Goal: Task Accomplishment & Management: Use online tool/utility

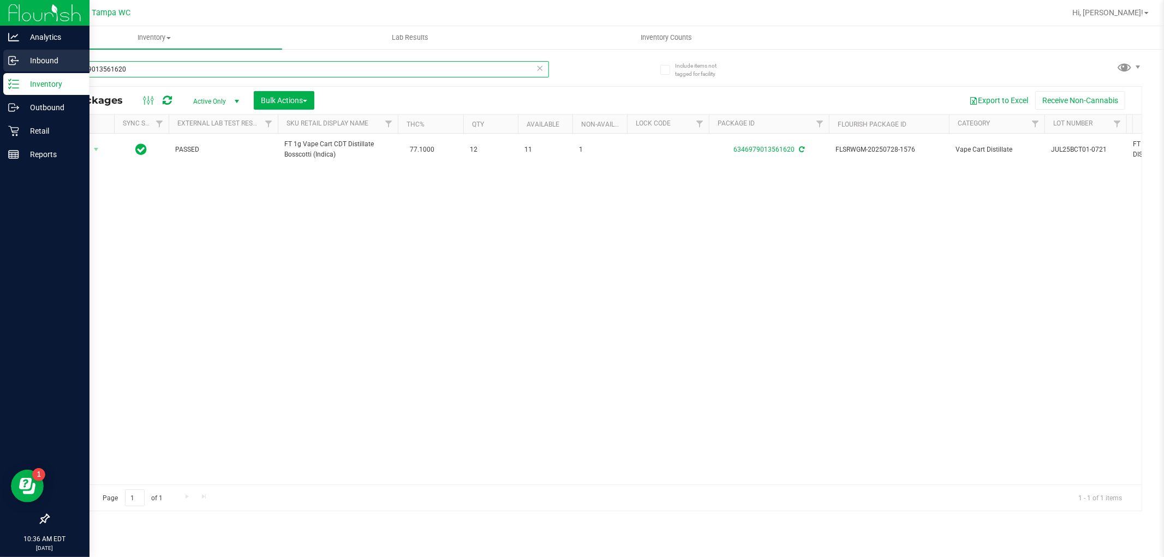
drag, startPoint x: 176, startPoint y: 74, endPoint x: 1, endPoint y: 56, distance: 176.0
click at [0, 55] on div "Analytics Inbound Inventory Outbound Retail Reports 10:36 AM EDT [DATE] 08/27 T…" at bounding box center [582, 278] width 1164 height 557
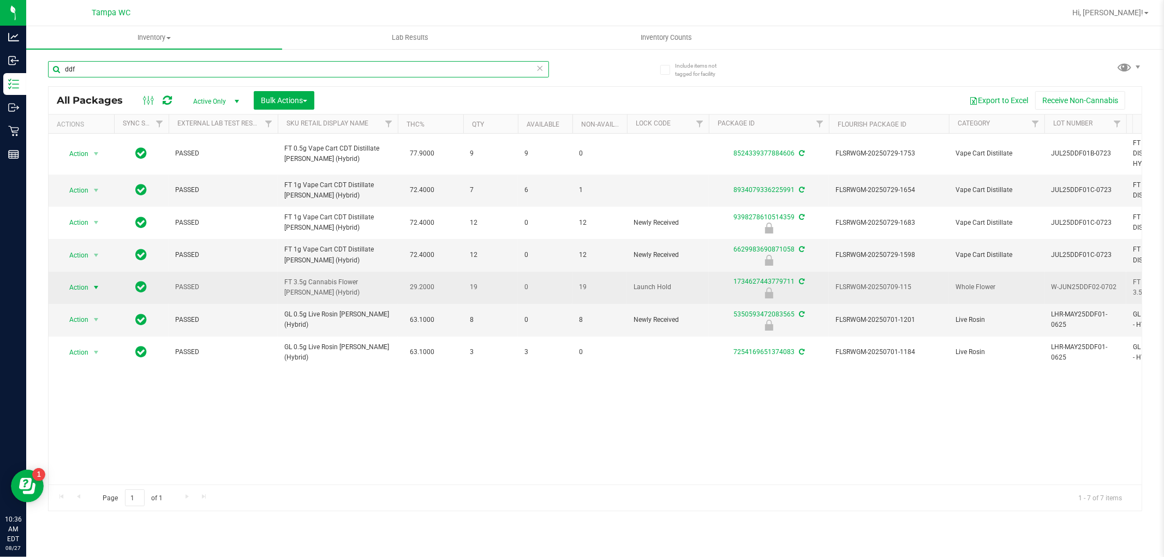
type input "ddf"
click at [95, 286] on span "select" at bounding box center [96, 287] width 9 height 9
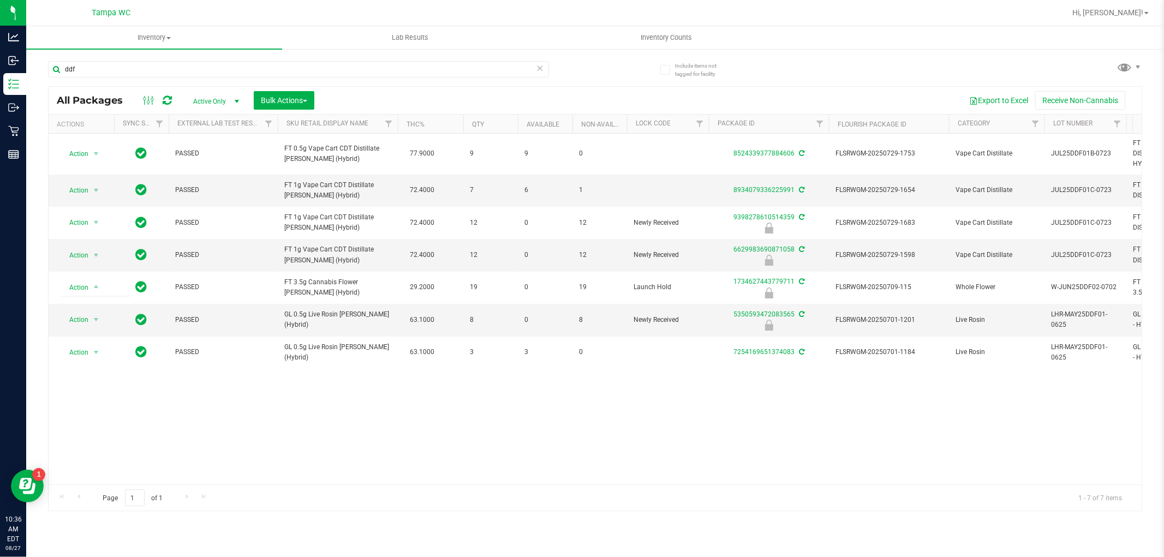
click at [322, 405] on div "Action Action Adjust qty Create package Edit attributes Global inventory Locate…" at bounding box center [595, 309] width 1093 height 351
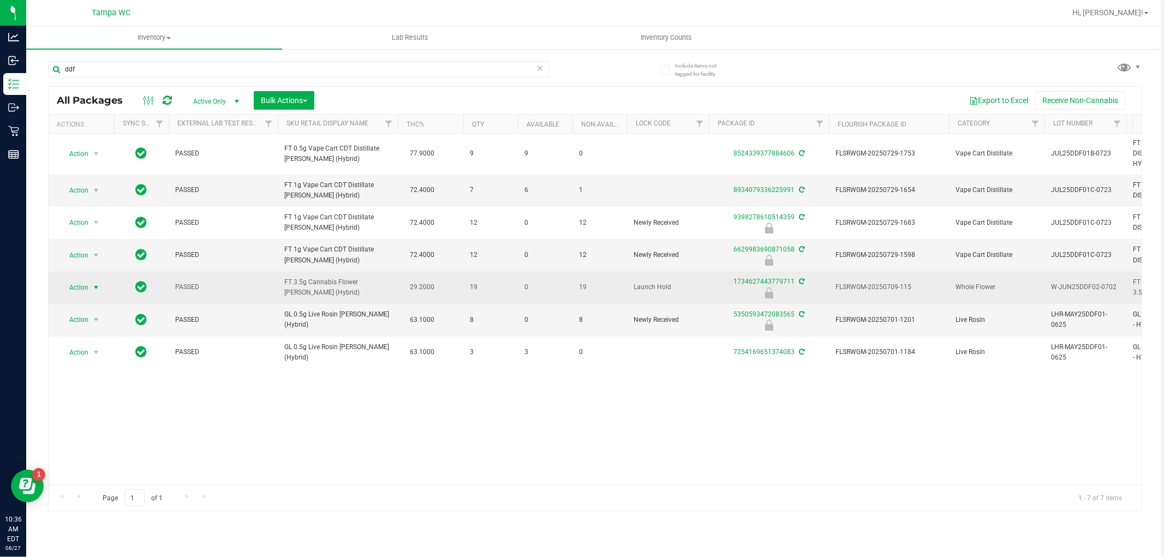
click at [103, 286] on span "select" at bounding box center [96, 287] width 14 height 15
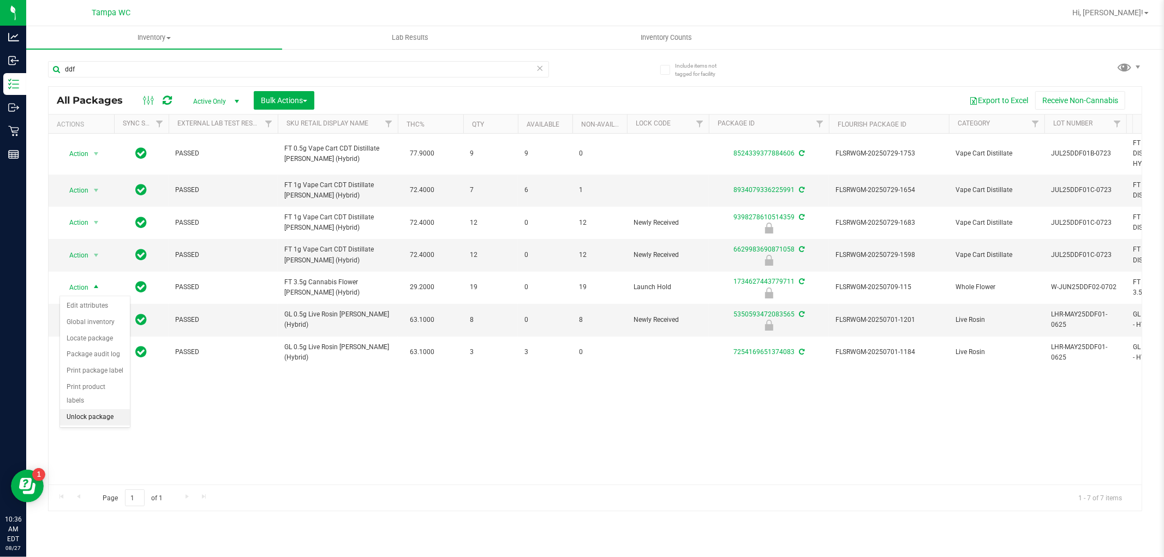
click at [94, 416] on li "Unlock package" at bounding box center [95, 417] width 70 height 16
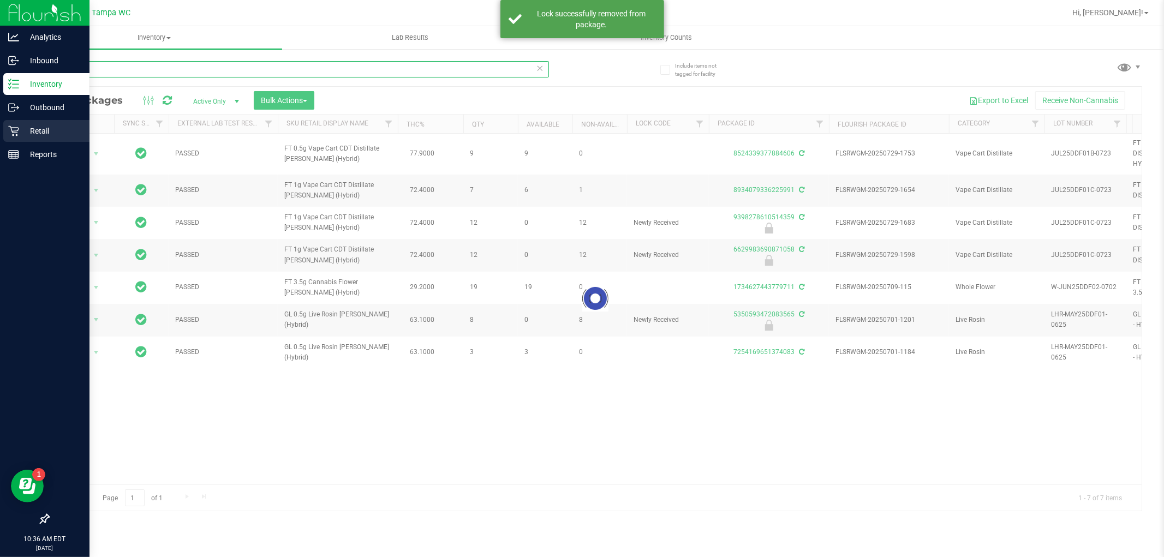
drag, startPoint x: 0, startPoint y: 99, endPoint x: 0, endPoint y: 127, distance: 27.8
click at [0, 124] on div "Analytics Inbound Inventory Outbound Retail Reports 10:36 AM EDT [DATE] 08/27 T…" at bounding box center [582, 278] width 1164 height 557
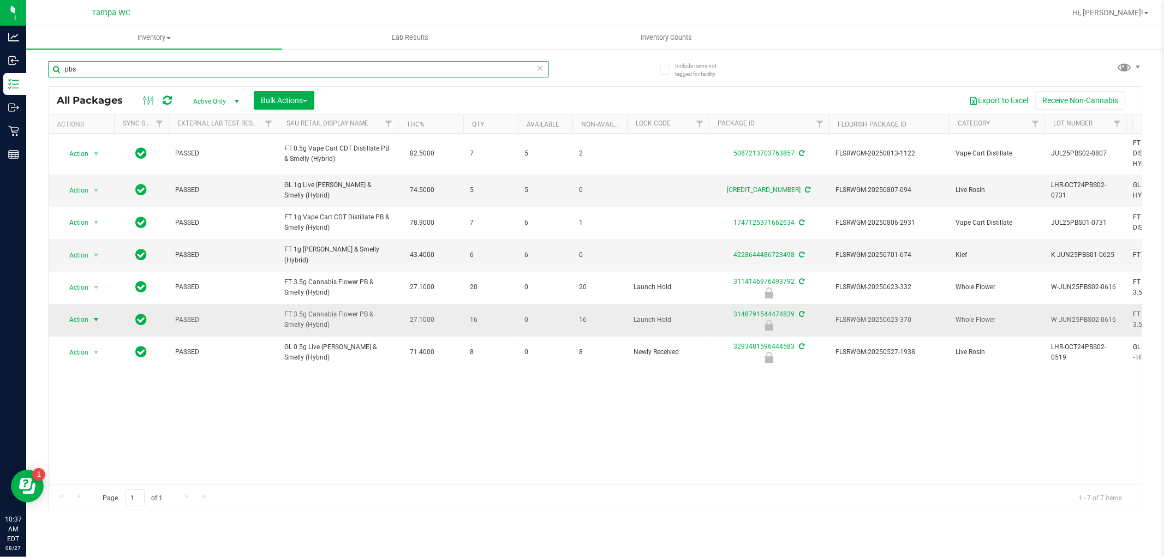
type input "pbs"
click at [80, 320] on span "Action" at bounding box center [73, 319] width 29 height 15
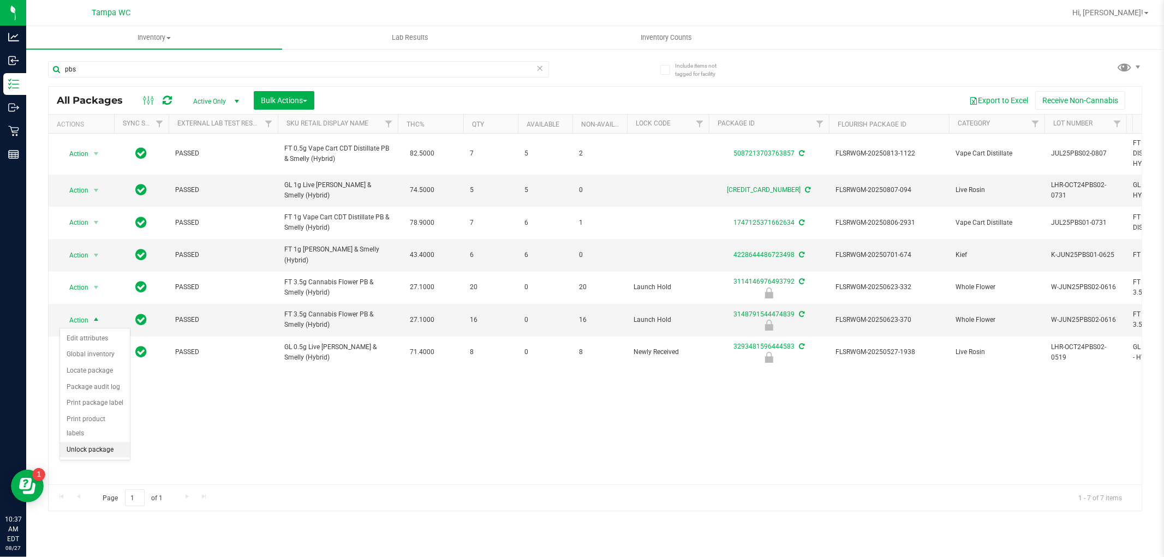
click at [101, 454] on li "Unlock package" at bounding box center [95, 450] width 70 height 16
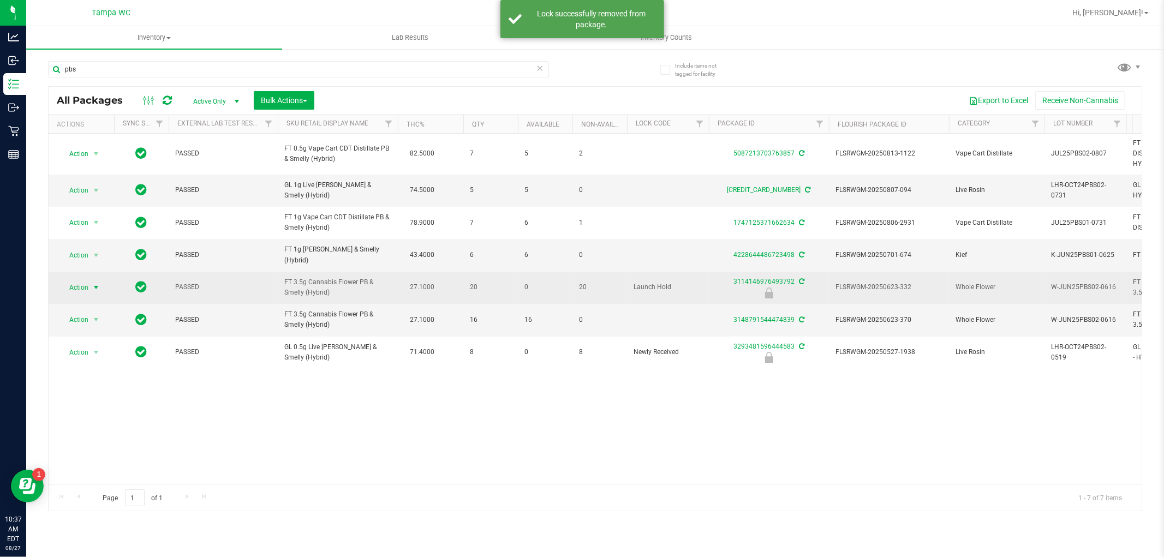
click at [92, 285] on span "select" at bounding box center [96, 287] width 9 height 9
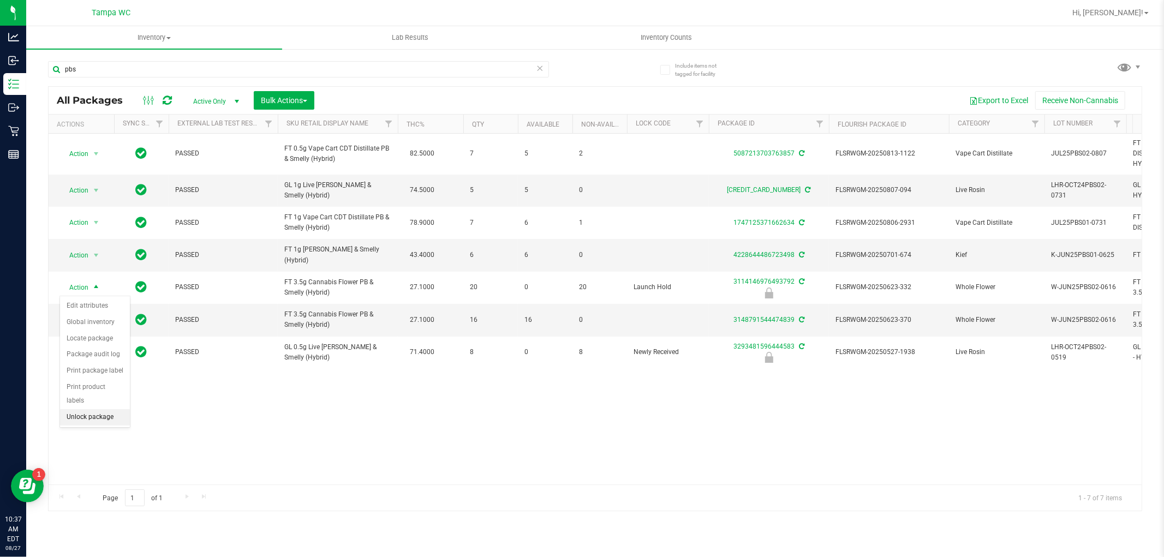
click at [95, 419] on li "Unlock package" at bounding box center [95, 417] width 70 height 16
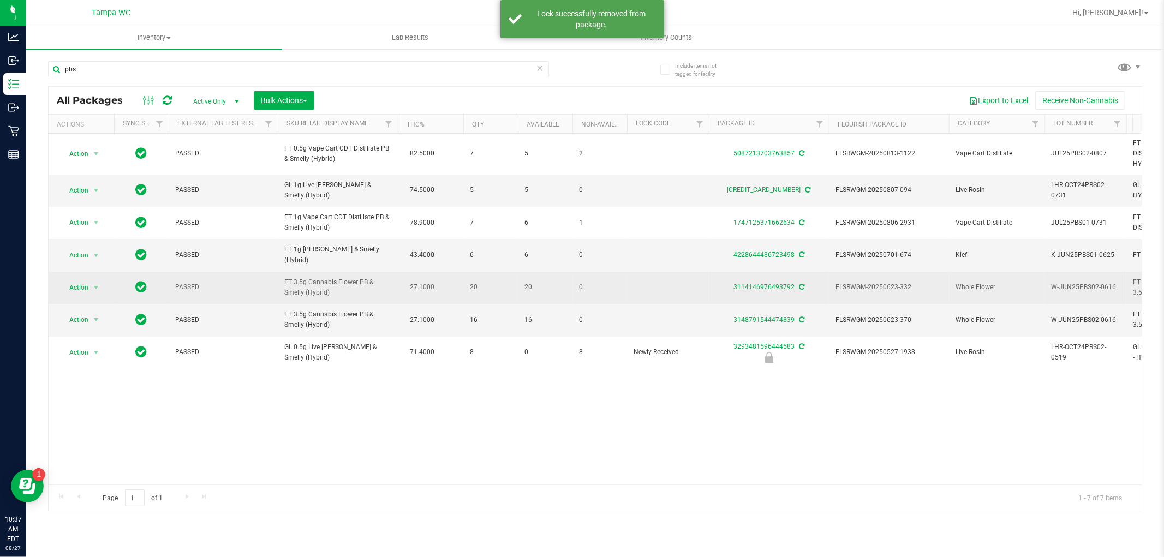
click at [90, 297] on td "Action Action Adjust qty Create package Edit attributes Global inventory Locate…" at bounding box center [81, 288] width 65 height 32
click at [90, 291] on span "select" at bounding box center [96, 287] width 14 height 15
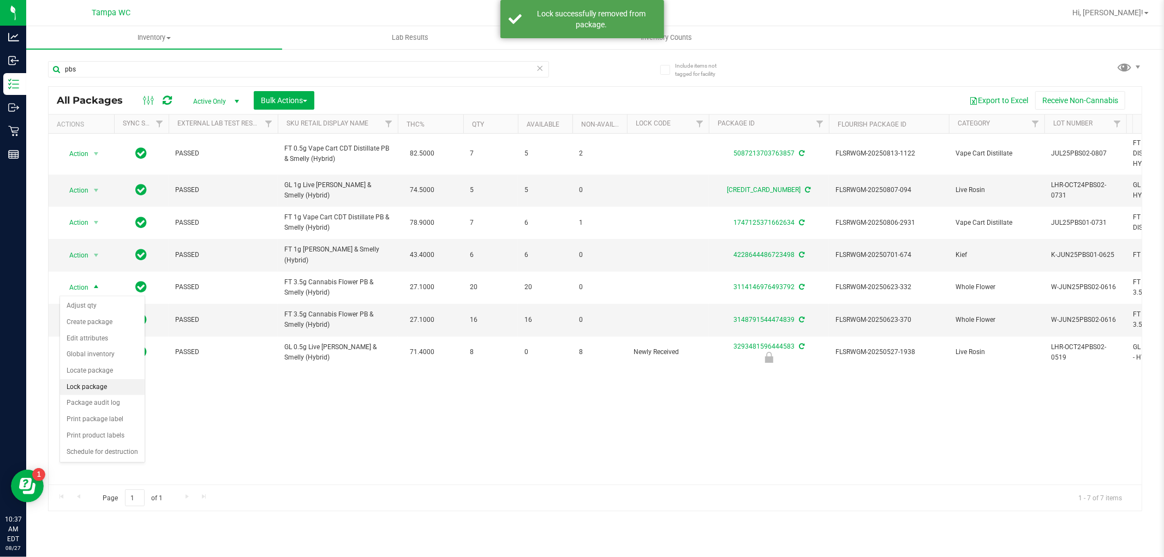
click at [82, 390] on li "Lock package" at bounding box center [102, 387] width 85 height 16
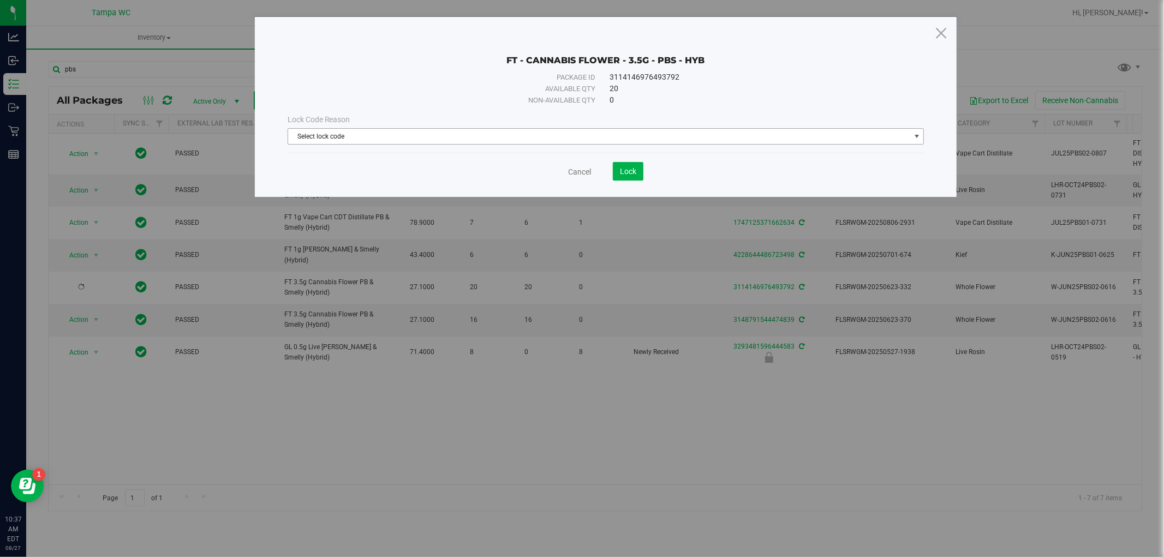
click at [326, 139] on span "Select lock code" at bounding box center [599, 136] width 622 height 15
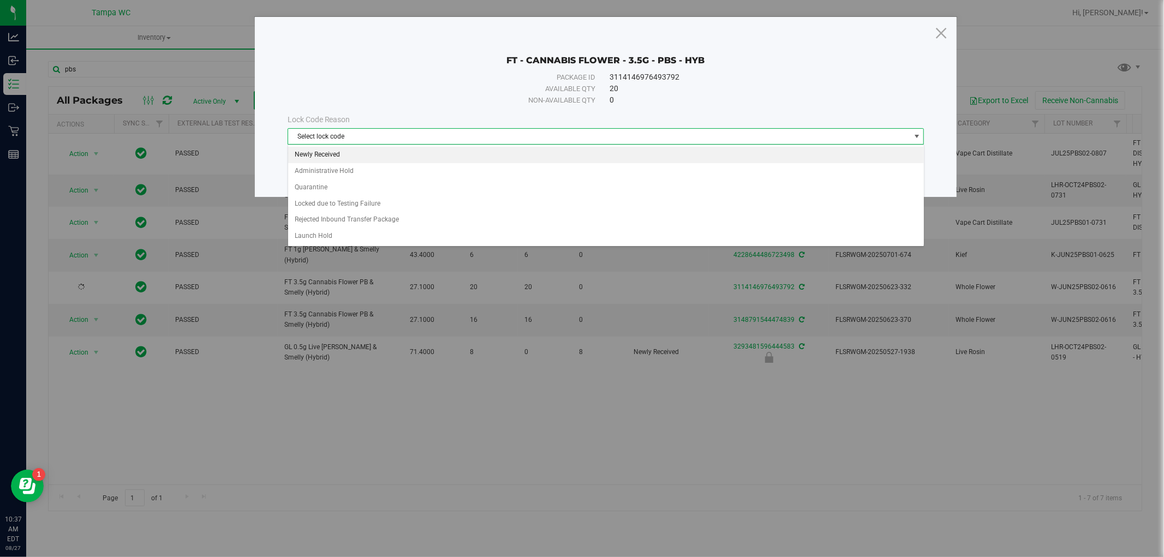
click at [318, 157] on li "Newly Received" at bounding box center [606, 155] width 636 height 16
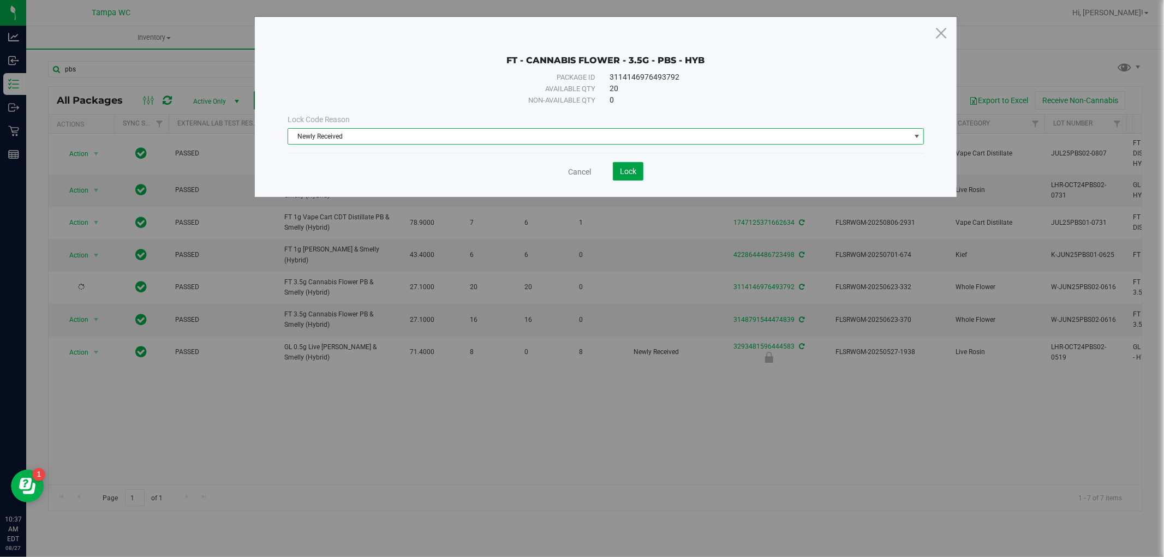
click at [631, 172] on span "Lock" at bounding box center [628, 171] width 16 height 9
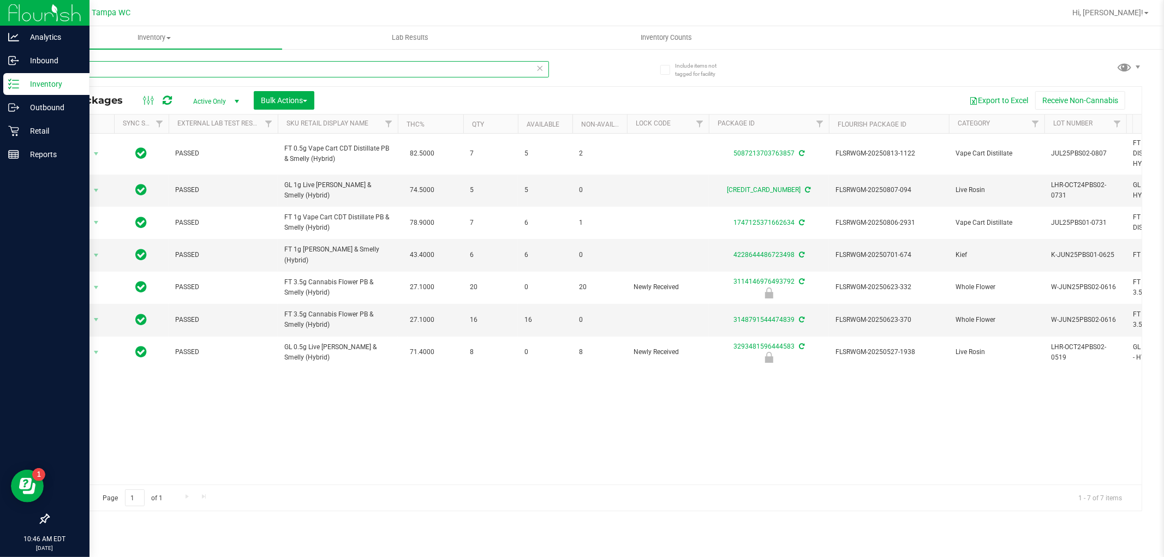
drag, startPoint x: 109, startPoint y: 63, endPoint x: 0, endPoint y: 80, distance: 110.4
click at [0, 85] on div "Analytics Inbound Inventory Outbound Retail Reports 10:46 AM EDT [DATE] 08/27 T…" at bounding box center [582, 278] width 1164 height 557
type input "7955499616321117"
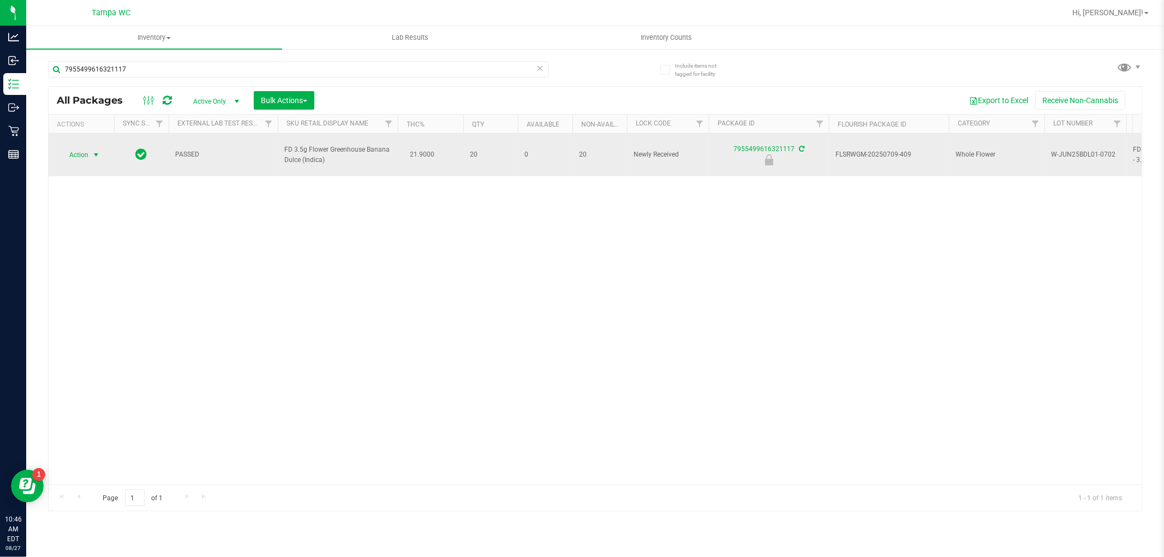
drag, startPoint x: 96, startPoint y: 149, endPoint x: 100, endPoint y: 172, distance: 23.2
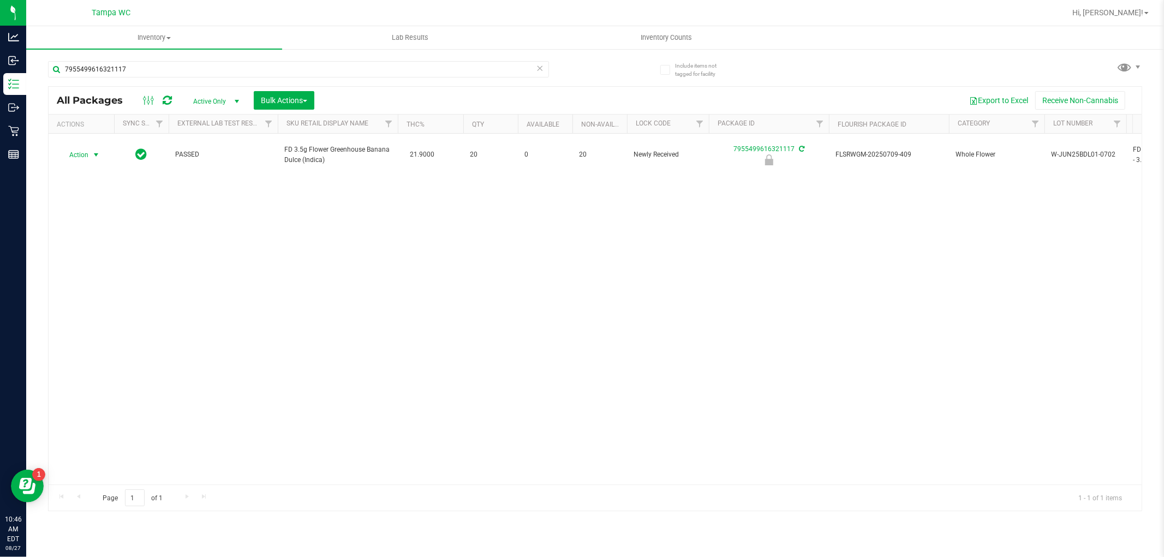
click at [96, 151] on span "select" at bounding box center [96, 155] width 9 height 9
click at [100, 284] on li "Unlock package" at bounding box center [95, 279] width 70 height 16
click at [248, 73] on input "7955499616321117" at bounding box center [298, 69] width 501 height 16
click at [248, 71] on input "7955499616321117" at bounding box center [298, 69] width 501 height 16
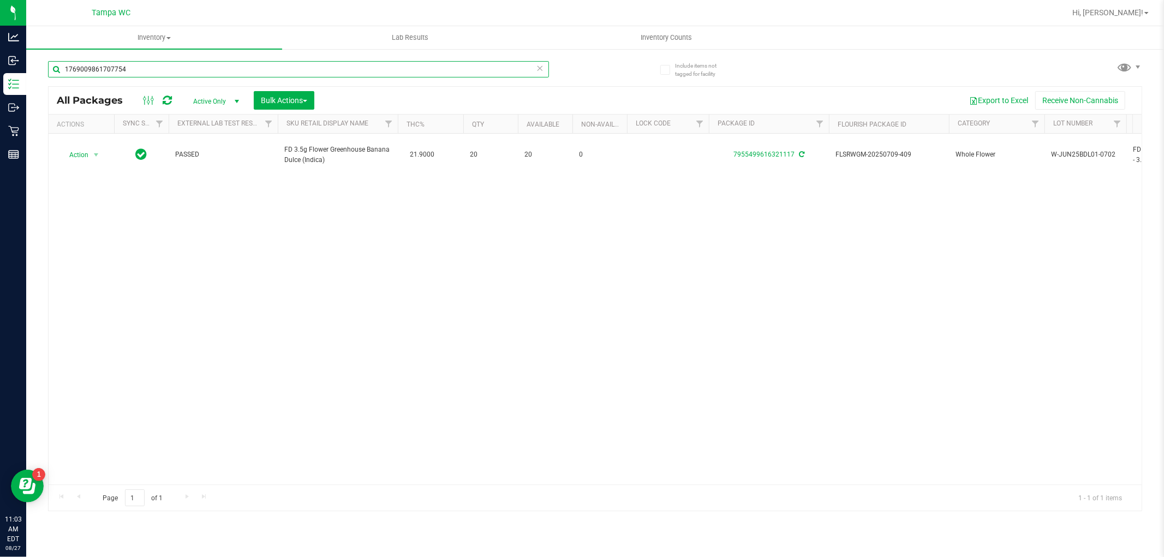
type input "1769009861707754"
drag, startPoint x: 334, startPoint y: 242, endPoint x: 273, endPoint y: 214, distance: 67.6
click at [330, 241] on div "Action Action Edit attributes Global inventory Locate package Package audit log…" at bounding box center [595, 309] width 1093 height 351
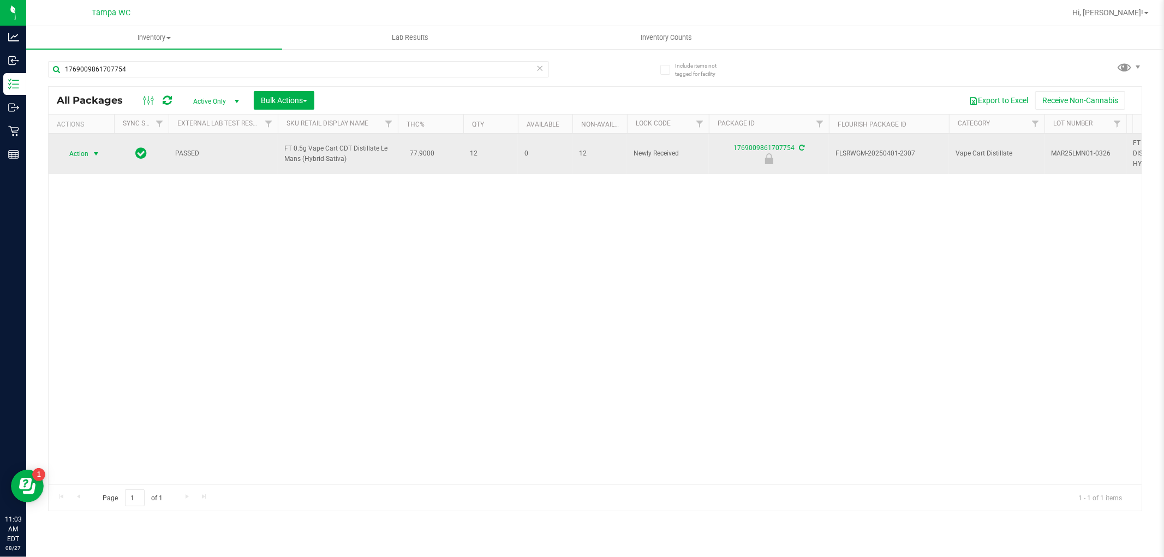
click at [81, 155] on span "Action" at bounding box center [73, 153] width 29 height 15
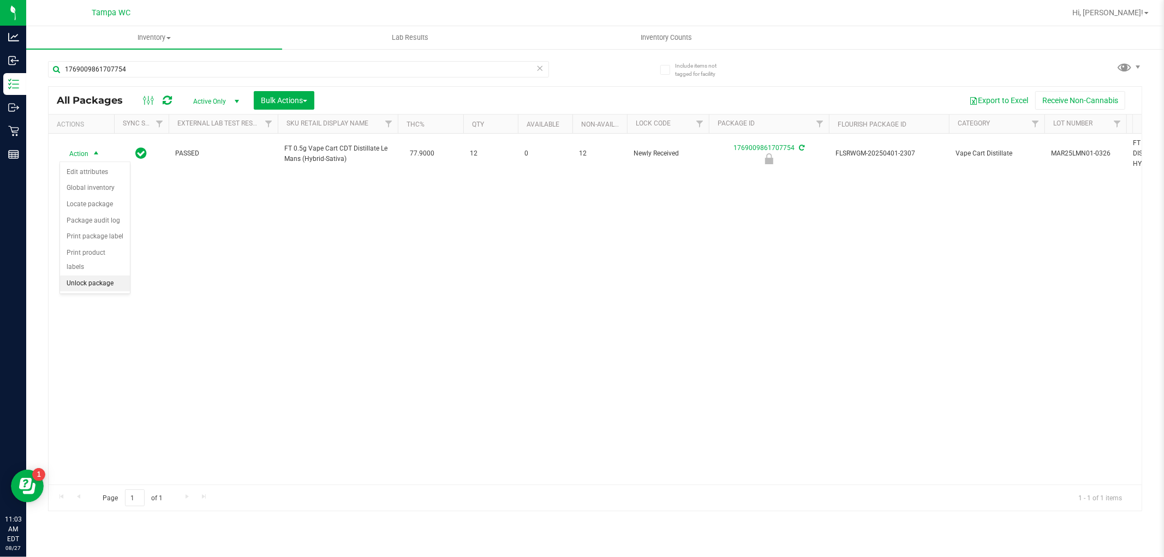
click at [70, 284] on li "Unlock package" at bounding box center [95, 283] width 70 height 16
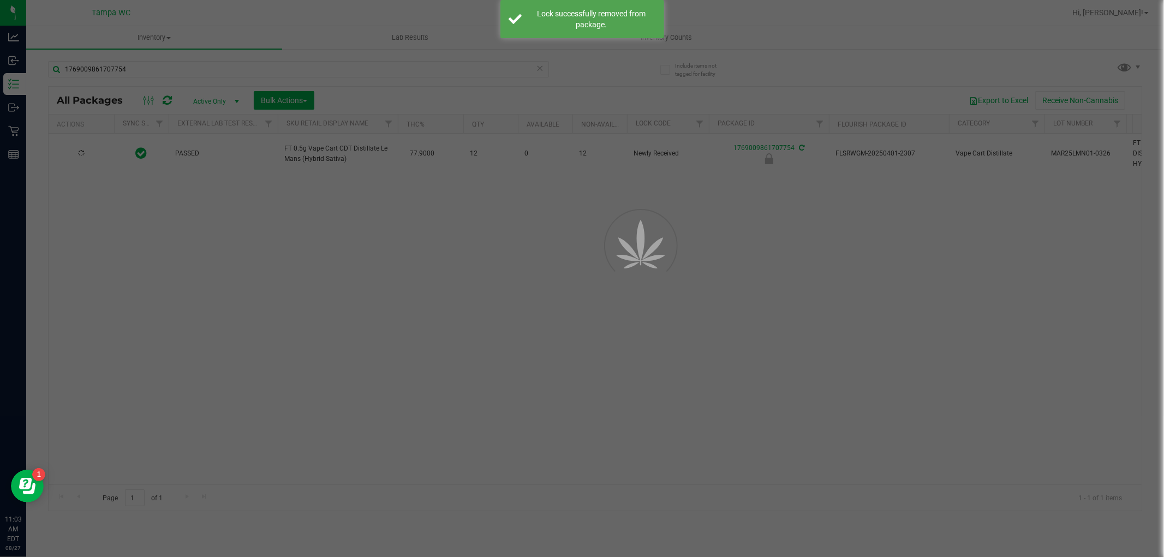
click at [386, 268] on div at bounding box center [582, 278] width 1164 height 557
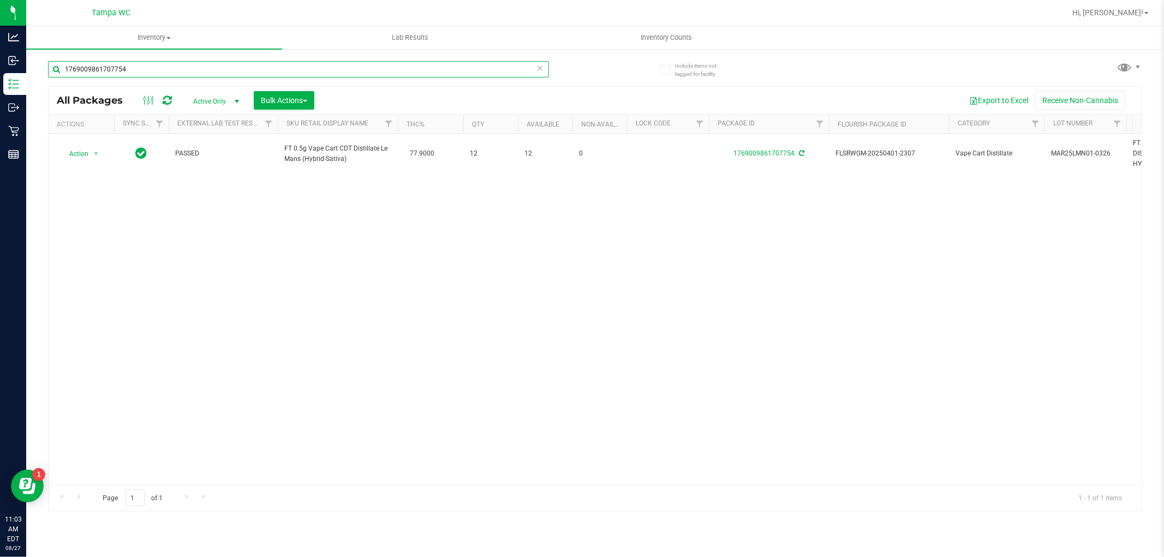
click at [483, 69] on input "1769009861707754" at bounding box center [298, 69] width 501 height 16
